Goal: Information Seeking & Learning: Learn about a topic

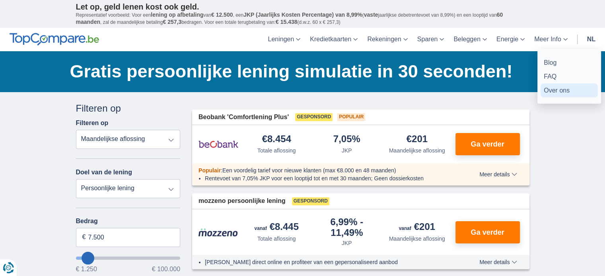
click at [551, 90] on link "Over ons" at bounding box center [569, 91] width 57 height 14
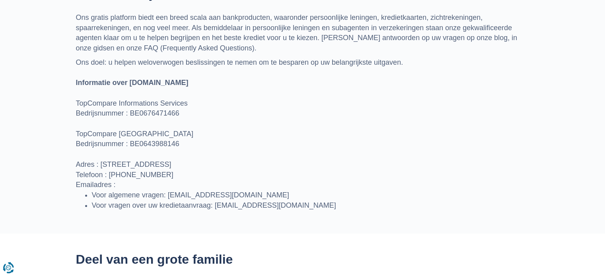
scroll to position [387, 0]
